Goal: Information Seeking & Learning: Learn about a topic

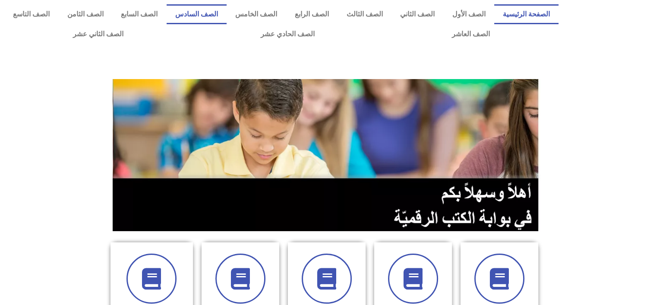
click at [222, 6] on link "الصف السادس" at bounding box center [197, 14] width 60 height 20
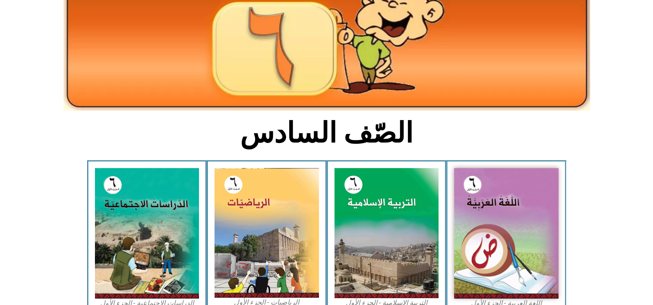
scroll to position [112, 0]
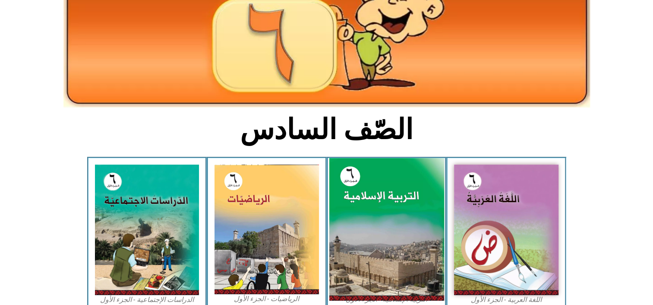
click at [394, 208] on img at bounding box center [386, 229] width 115 height 143
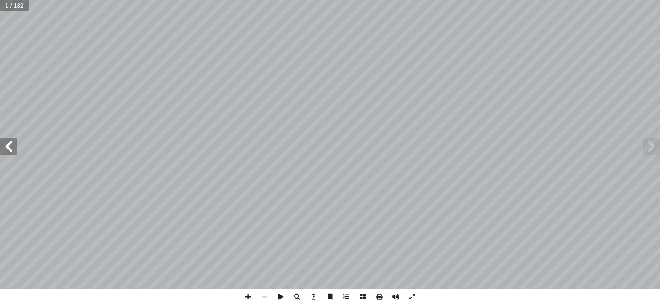
click at [7, 142] on span at bounding box center [8, 146] width 17 height 17
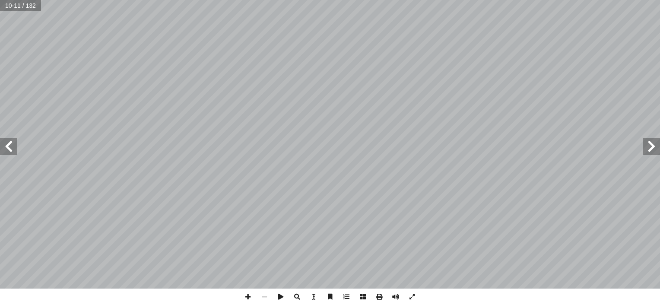
click at [7, 142] on span at bounding box center [8, 146] width 17 height 17
click at [410, 290] on span at bounding box center [412, 296] width 16 height 16
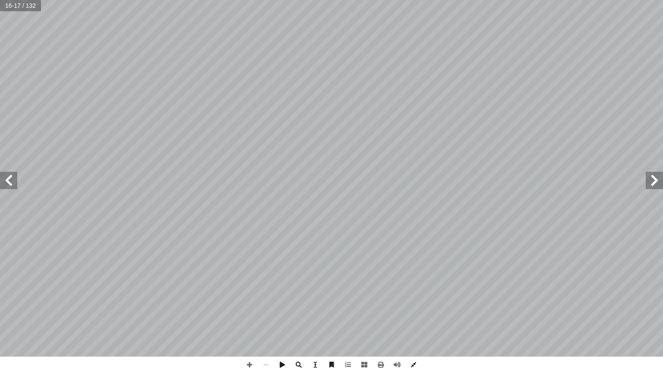
click at [413, 304] on span at bounding box center [413, 365] width 16 height 16
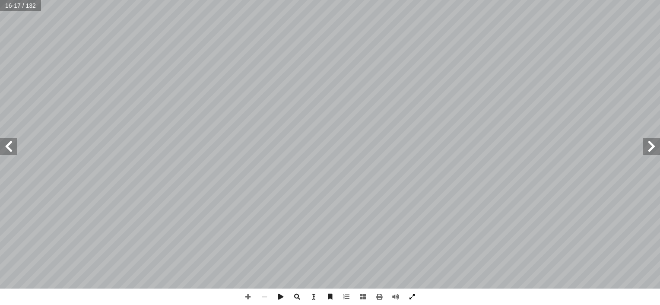
click at [411, 296] on span at bounding box center [412, 296] width 16 height 16
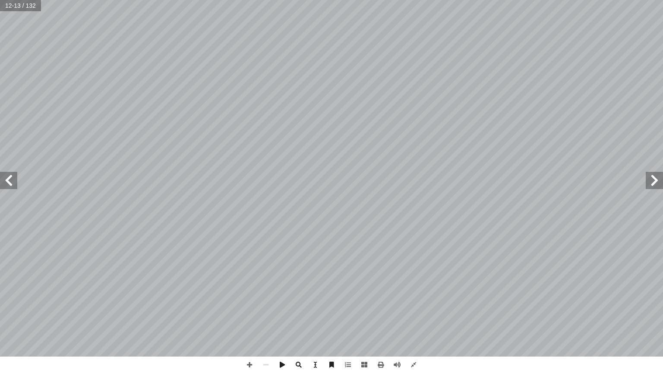
click at [9, 182] on span at bounding box center [8, 180] width 17 height 17
click at [649, 175] on span at bounding box center [654, 180] width 17 height 17
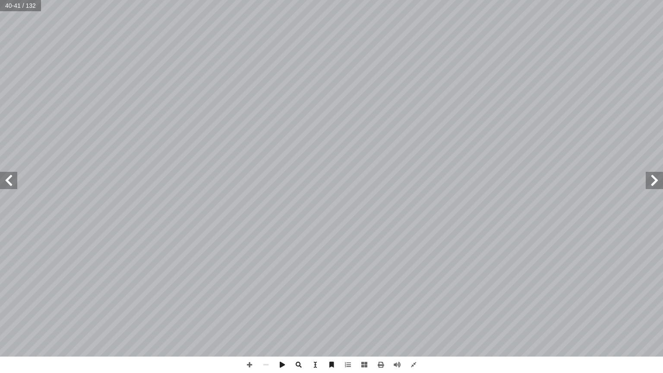
click at [649, 175] on span at bounding box center [654, 180] width 17 height 17
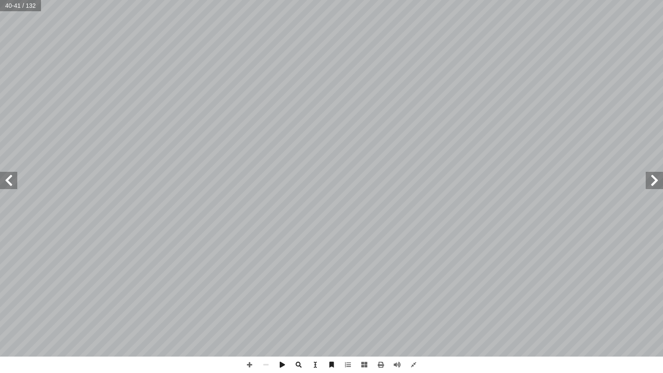
click at [649, 175] on span at bounding box center [654, 180] width 17 height 17
click at [647, 178] on span at bounding box center [654, 180] width 17 height 17
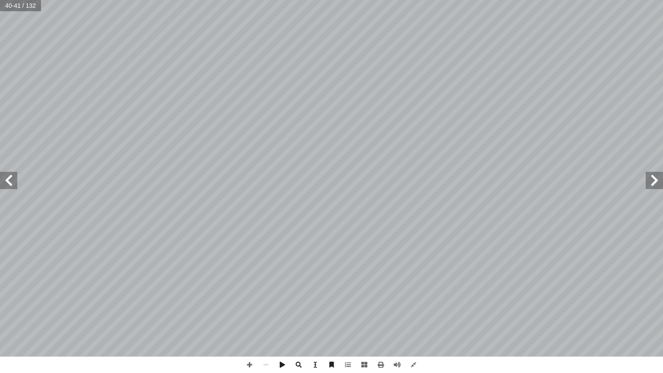
click at [647, 178] on span at bounding box center [654, 180] width 17 height 17
click at [646, 178] on span at bounding box center [654, 180] width 17 height 17
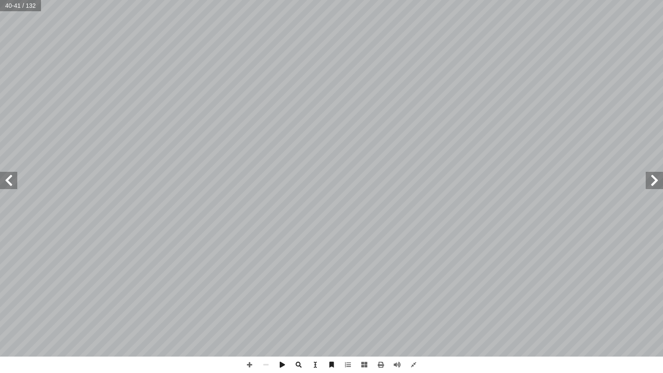
click at [646, 178] on span at bounding box center [654, 180] width 17 height 17
click at [647, 178] on span at bounding box center [654, 180] width 17 height 17
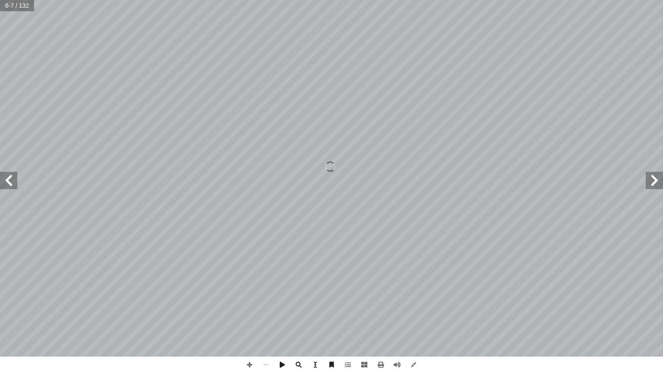
click at [647, 178] on span at bounding box center [654, 180] width 17 height 17
click at [6, 178] on span at bounding box center [8, 180] width 17 height 17
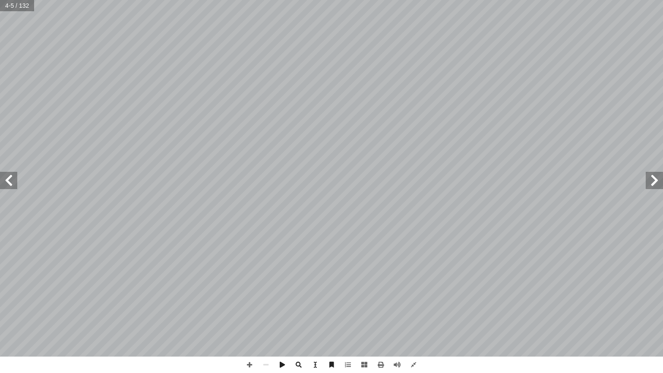
click at [6, 178] on span at bounding box center [8, 180] width 17 height 17
click at [649, 180] on span at bounding box center [654, 180] width 17 height 17
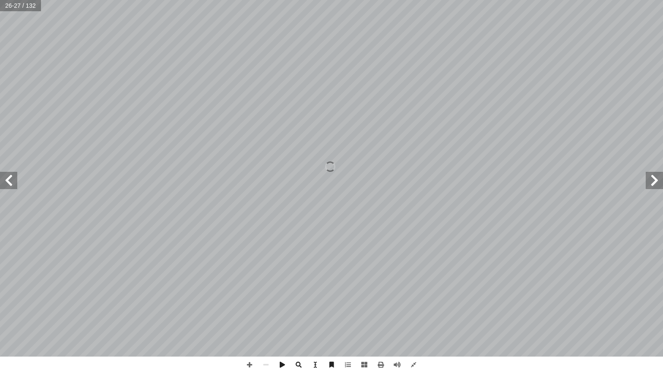
click at [649, 180] on span at bounding box center [654, 180] width 17 height 17
click at [649, 179] on span at bounding box center [654, 180] width 17 height 17
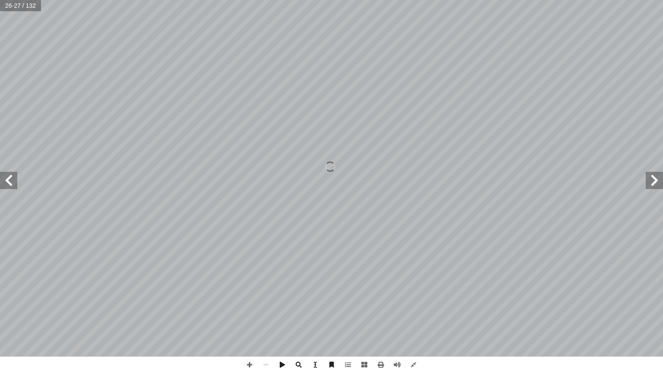
click at [652, 179] on span at bounding box center [654, 180] width 17 height 17
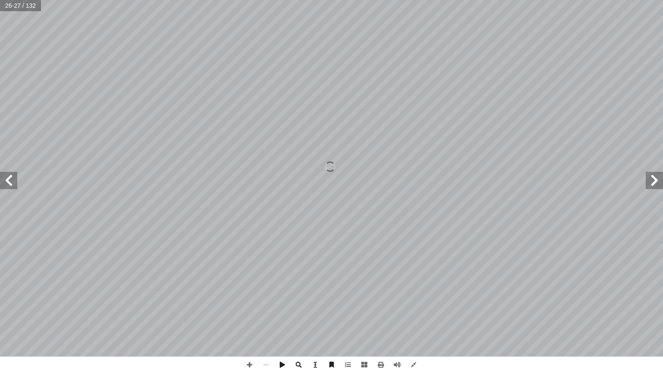
click at [652, 180] on span at bounding box center [654, 180] width 17 height 17
click at [9, 181] on span at bounding box center [8, 180] width 17 height 17
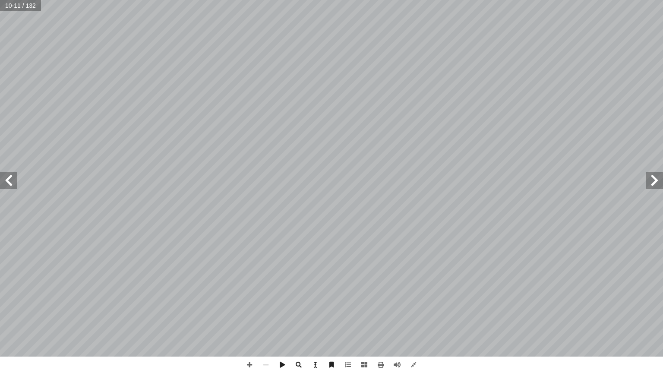
click at [9, 180] on span at bounding box center [8, 180] width 17 height 17
click at [7, 183] on span at bounding box center [8, 180] width 17 height 17
click at [401, 304] on span at bounding box center [397, 365] width 16 height 16
click at [327, 304] on span at bounding box center [331, 365] width 16 height 16
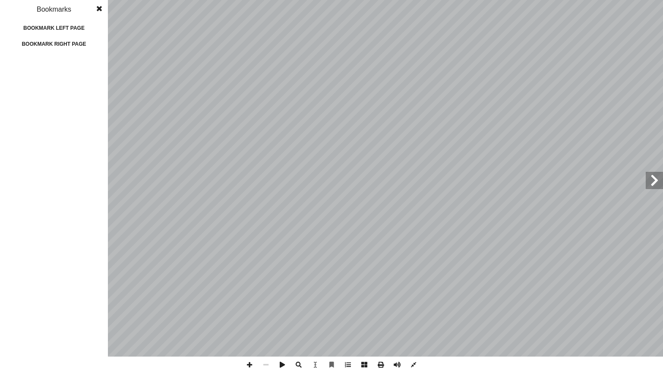
click at [48, 23] on div "Bookmark left page" at bounding box center [54, 28] width 86 height 14
click at [79, 63] on span at bounding box center [79, 65] width 5 height 7
click at [73, 41] on div "Bookmark right page" at bounding box center [54, 44] width 86 height 14
click at [98, 7] on span at bounding box center [100, 8] width 16 height 17
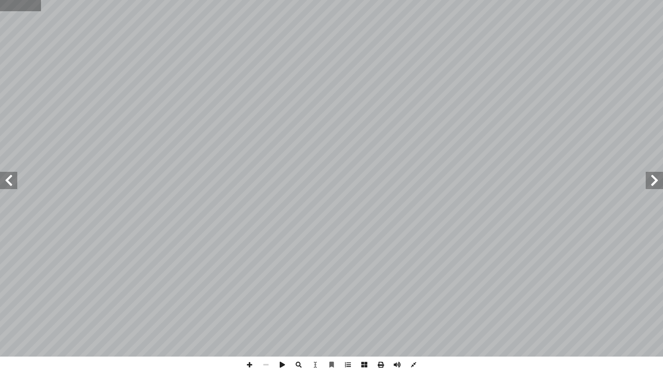
click at [22, 6] on input "text" at bounding box center [20, 5] width 41 height 11
click at [366, 304] on span at bounding box center [364, 365] width 16 height 16
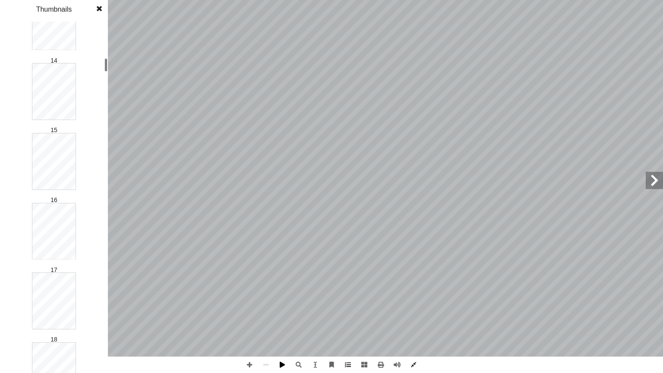
click at [281, 304] on span at bounding box center [282, 365] width 16 height 16
click at [98, 5] on span at bounding box center [100, 8] width 16 height 17
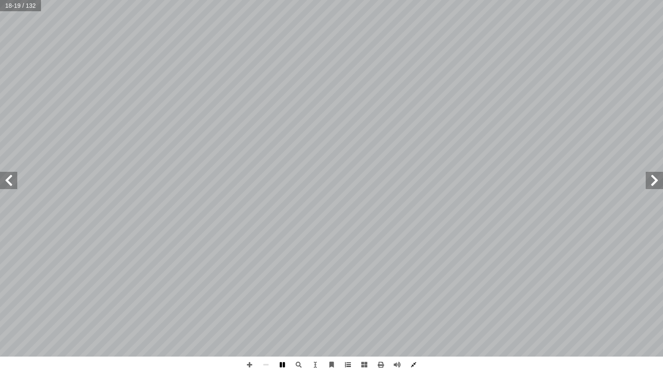
click at [283, 304] on span at bounding box center [282, 365] width 16 height 16
click at [657, 175] on span at bounding box center [654, 180] width 17 height 17
